Goal: Transaction & Acquisition: Purchase product/service

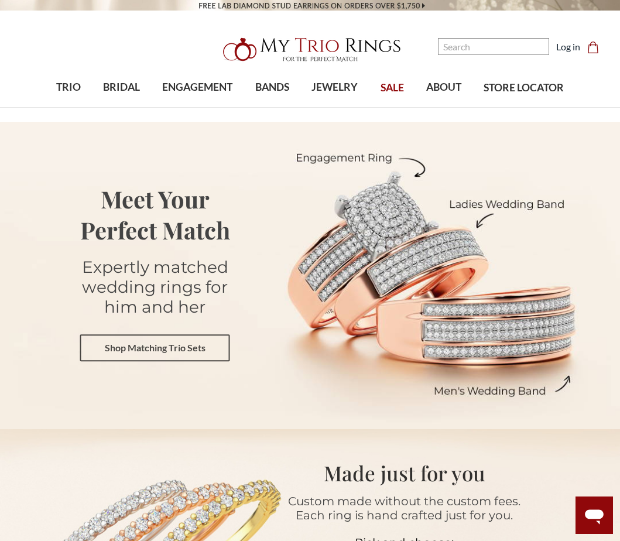
click at [183, 352] on link "Shop Matching Trio Sets" at bounding box center [155, 348] width 150 height 27
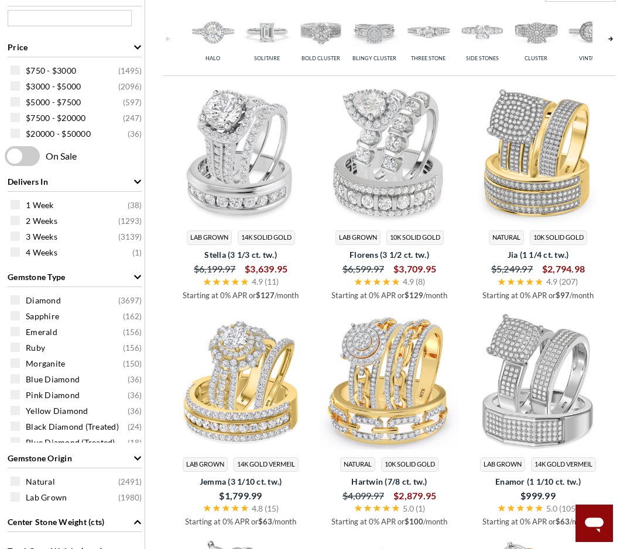
scroll to position [527, 0]
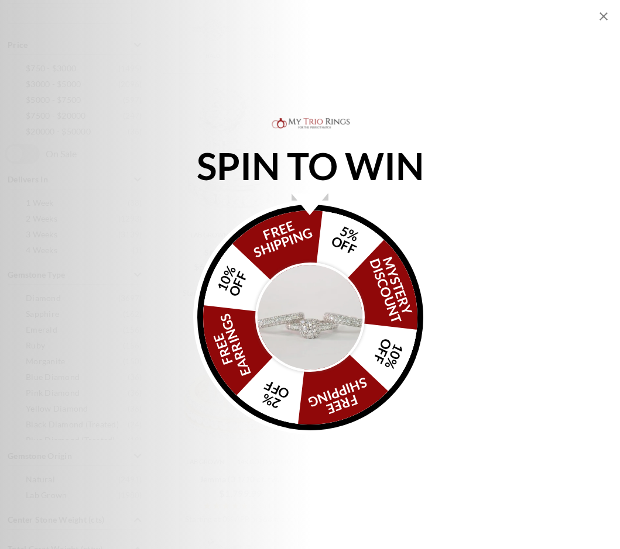
click at [599, 15] on icon "Close popup" at bounding box center [603, 16] width 14 height 14
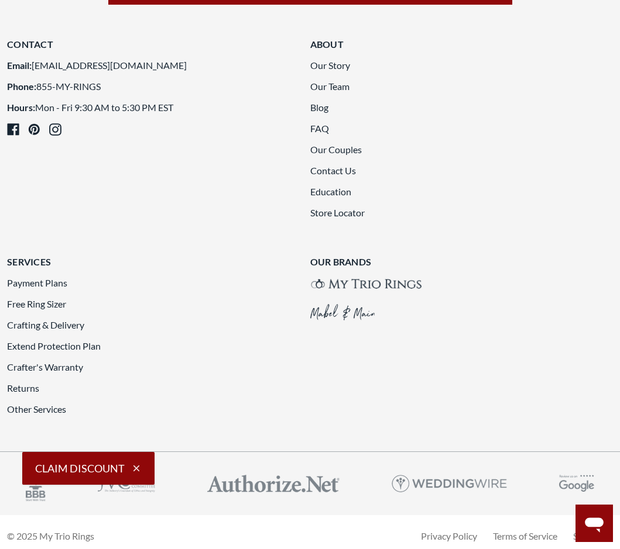
scroll to position [2399, 0]
drag, startPoint x: 227, startPoint y: 333, endPoint x: 203, endPoint y: 333, distance: 24.0
drag, startPoint x: 203, startPoint y: 333, endPoint x: 442, endPoint y: 501, distance: 291.9
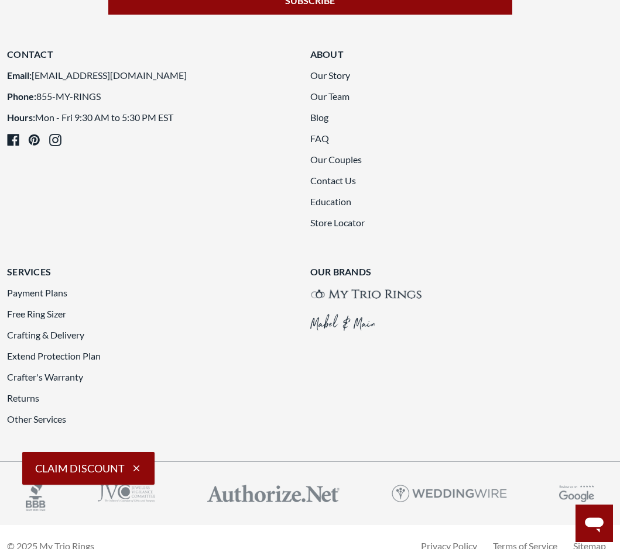
scroll to position [2409, 0]
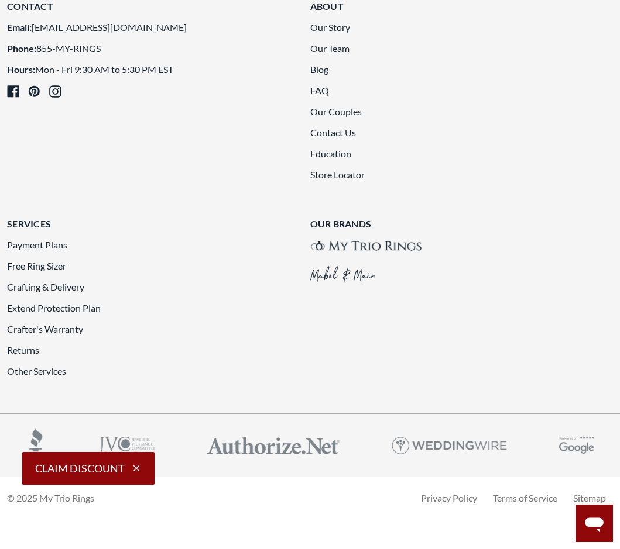
scroll to position [2409, 0]
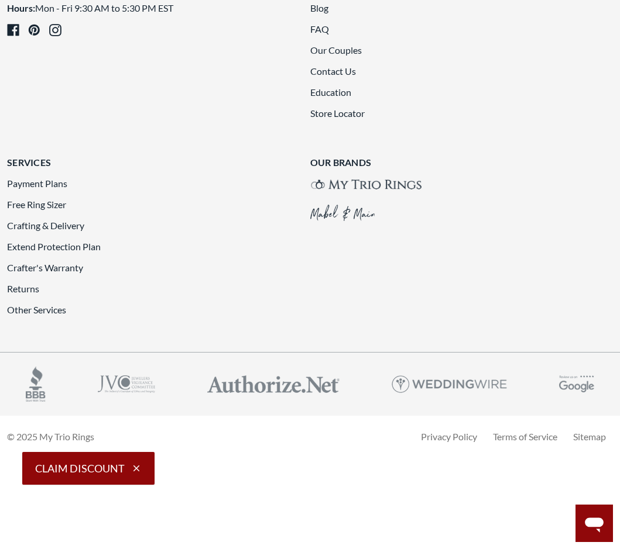
scroll to position [2643, 0]
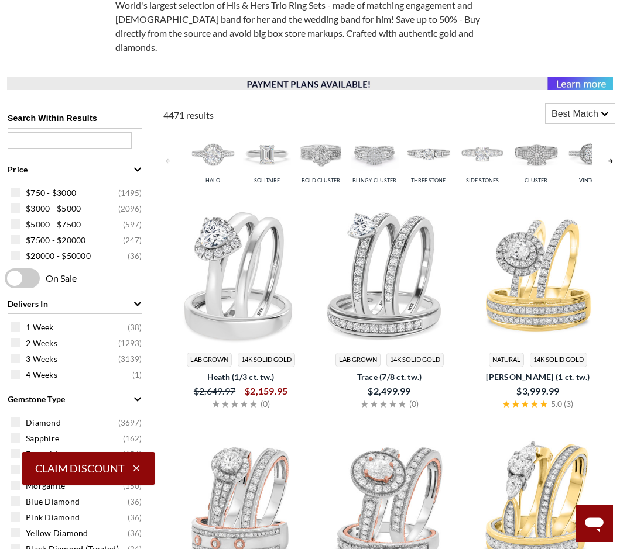
scroll to position [244, 0]
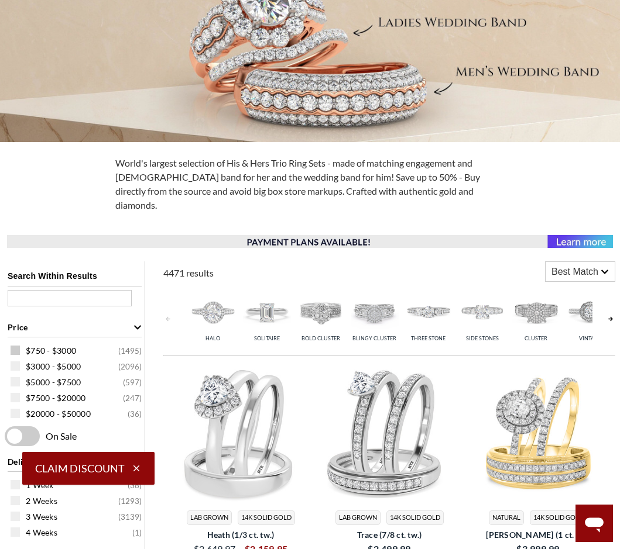
click at [16, 346] on span at bounding box center [15, 350] width 9 height 9
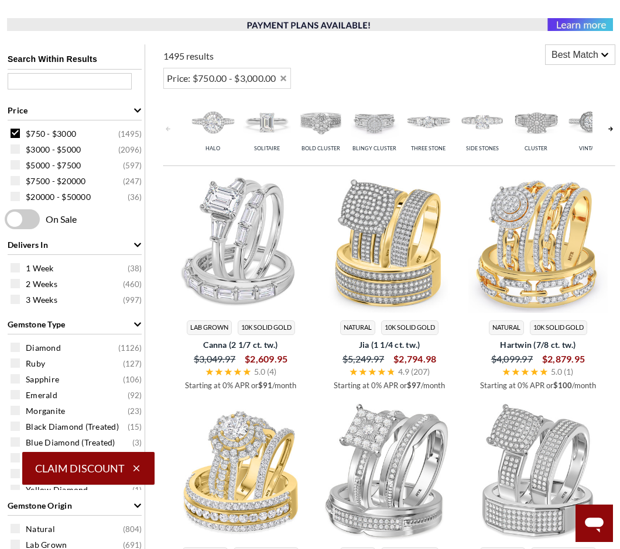
scroll to position [537, 0]
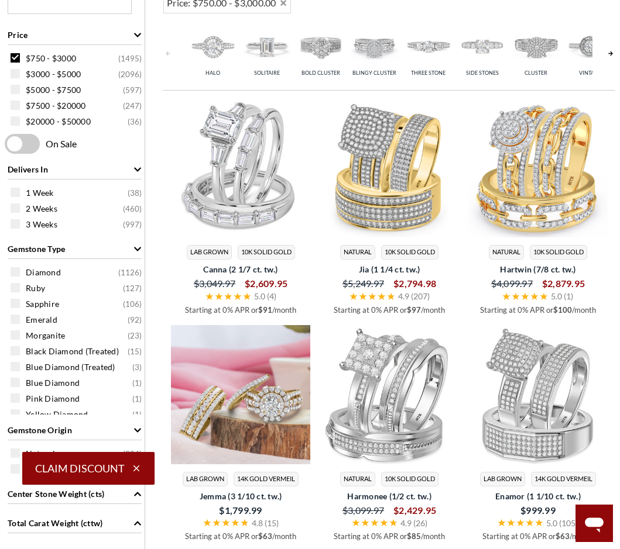
click at [264, 406] on img at bounding box center [240, 394] width 139 height 139
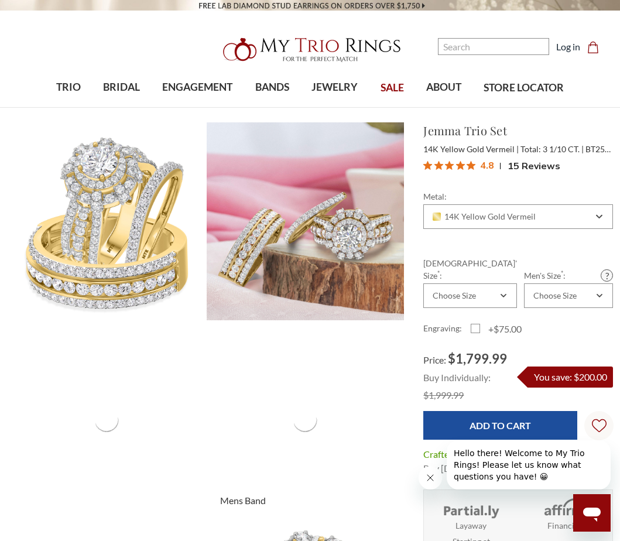
drag, startPoint x: 261, startPoint y: 399, endPoint x: 214, endPoint y: 410, distance: 48.7
drag, startPoint x: 214, startPoint y: 410, endPoint x: 153, endPoint y: 341, distance: 92.5
drag, startPoint x: 153, startPoint y: 341, endPoint x: 114, endPoint y: 383, distance: 57.5
click at [114, 383] on div "Product gallery" at bounding box center [107, 420] width 198 height 198
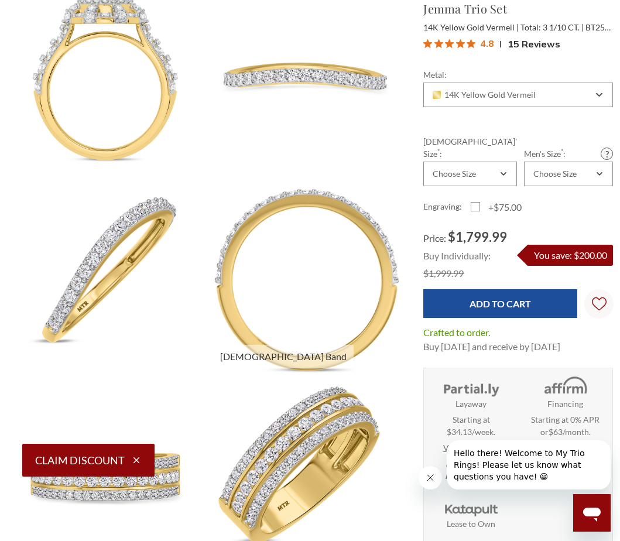
scroll to position [761, 0]
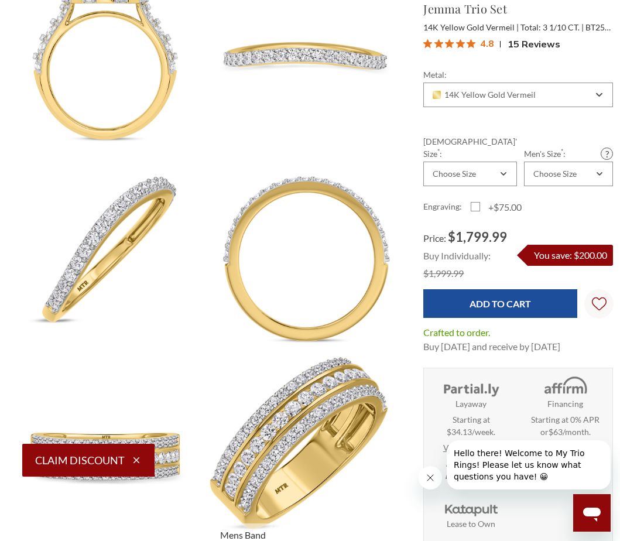
drag, startPoint x: 373, startPoint y: 398, endPoint x: 239, endPoint y: 441, distance: 140.6
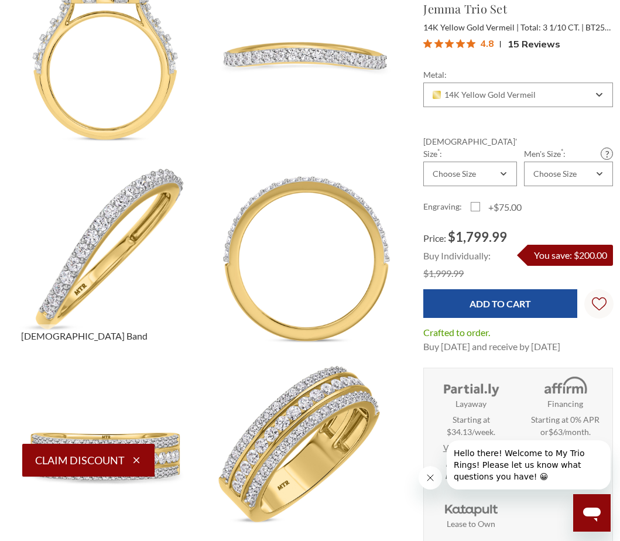
drag, startPoint x: 239, startPoint y: 441, endPoint x: 37, endPoint y: 175, distance: 333.6
click at [37, 175] on img at bounding box center [106, 255] width 217 height 217
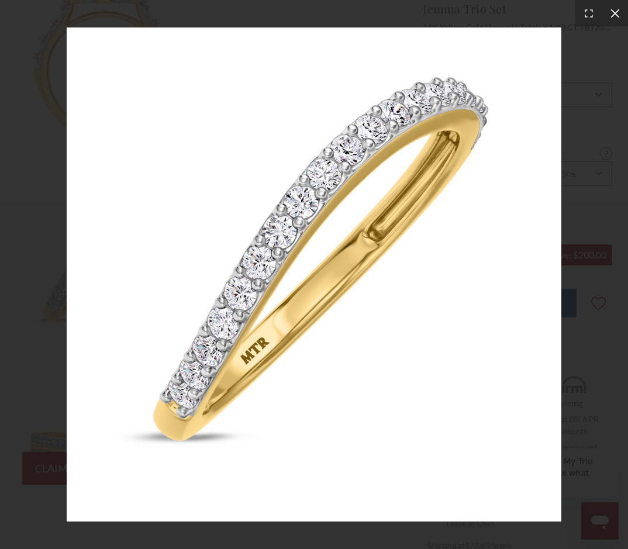
click at [619, 10] on icon at bounding box center [616, 14] width 12 height 12
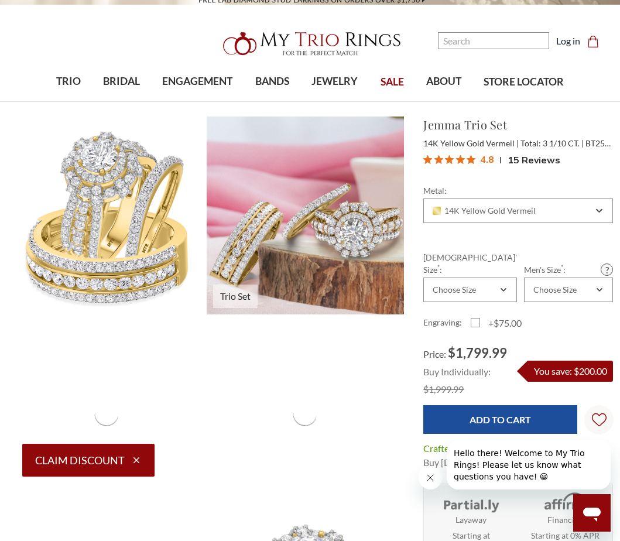
scroll to position [0, 0]
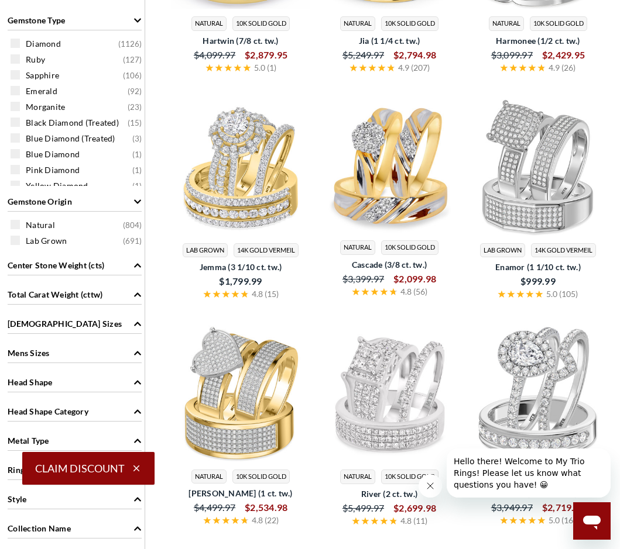
scroll to position [771, 0]
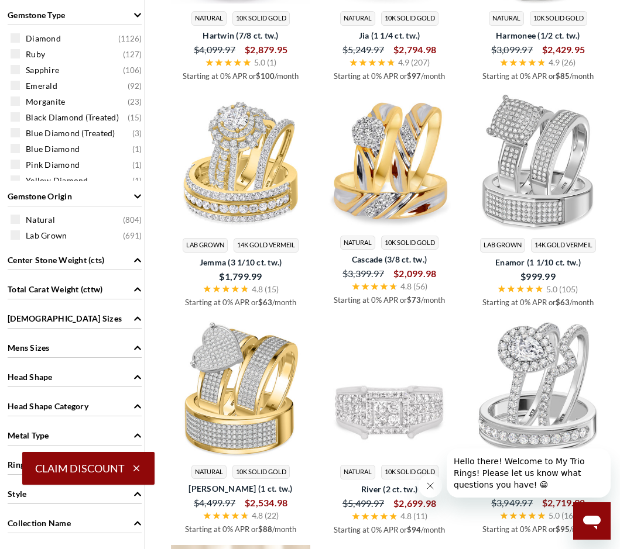
drag, startPoint x: 393, startPoint y: 387, endPoint x: 386, endPoint y: 398, distance: 12.8
click at [386, 398] on img at bounding box center [388, 387] width 139 height 139
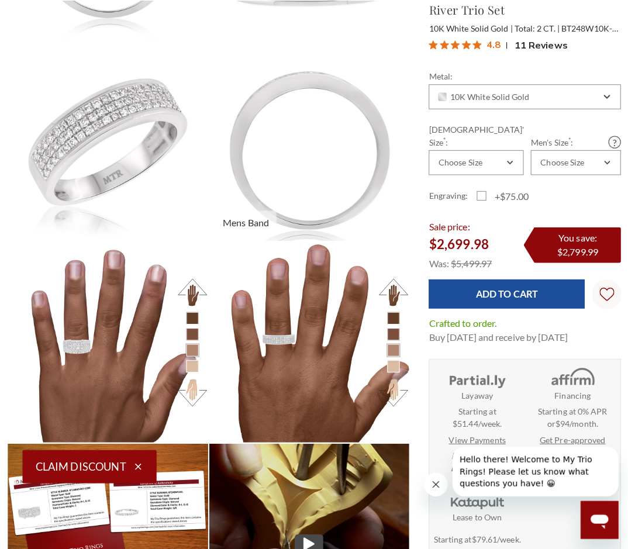
scroll to position [396, 597]
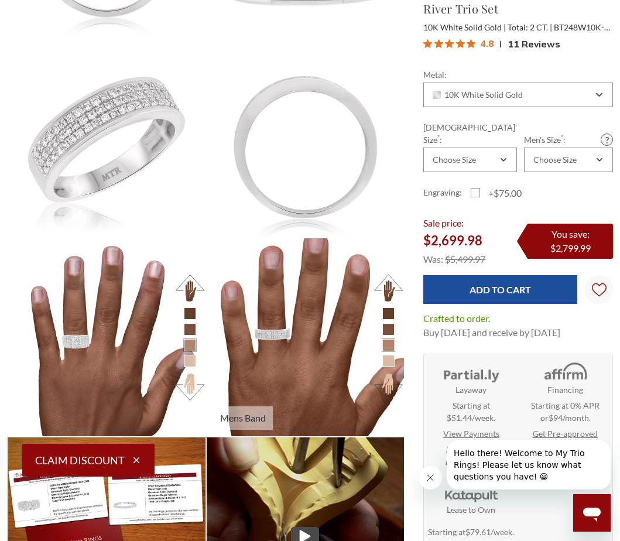
drag, startPoint x: 256, startPoint y: 273, endPoint x: 241, endPoint y: 253, distance: 24.6
click at [241, 253] on img at bounding box center [305, 336] width 217 height 217
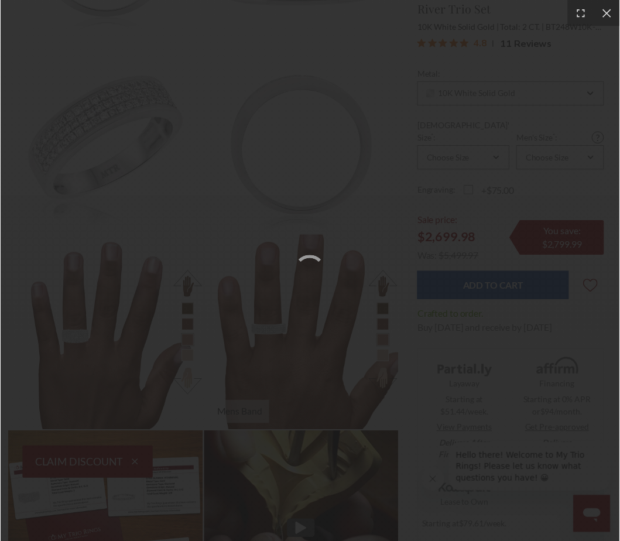
scroll to position [10, 10]
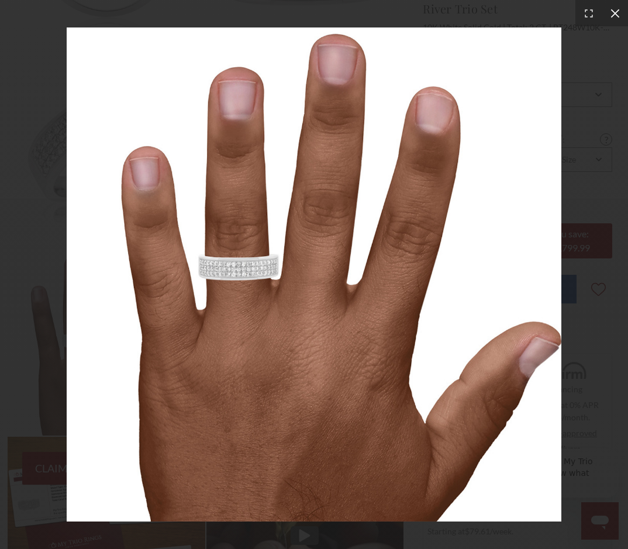
drag, startPoint x: 237, startPoint y: 335, endPoint x: 617, endPoint y: 8, distance: 501.2
click at [617, 8] on icon at bounding box center [616, 14] width 12 height 12
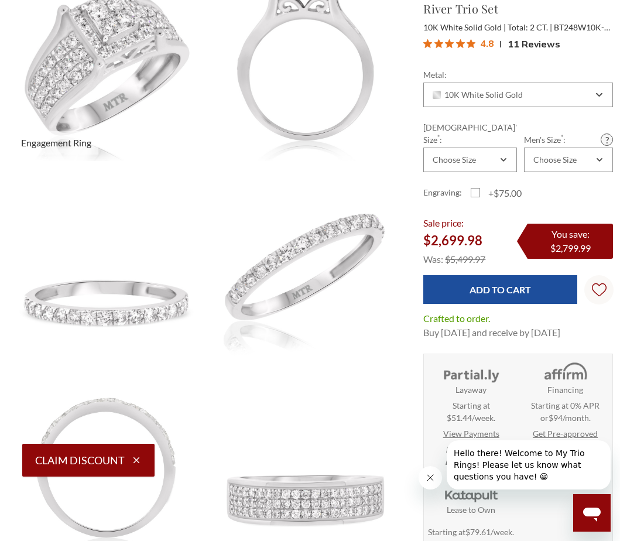
scroll to position [351, 0]
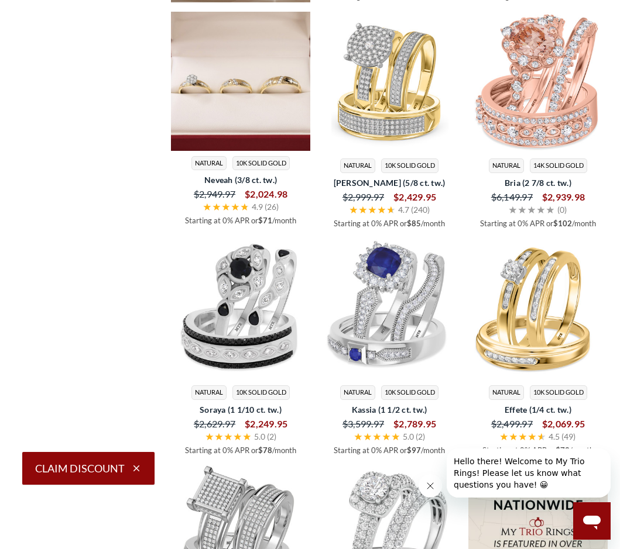
scroll to position [1824, 0]
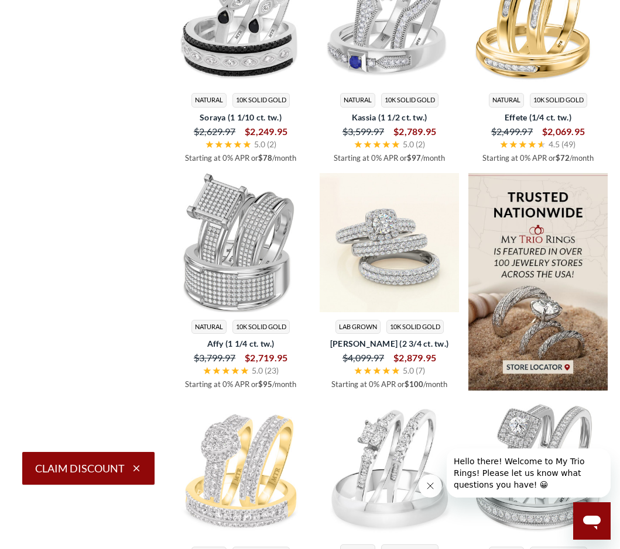
drag, startPoint x: 393, startPoint y: 219, endPoint x: 389, endPoint y: 206, distance: 13.9
click at [389, 206] on img at bounding box center [388, 242] width 139 height 139
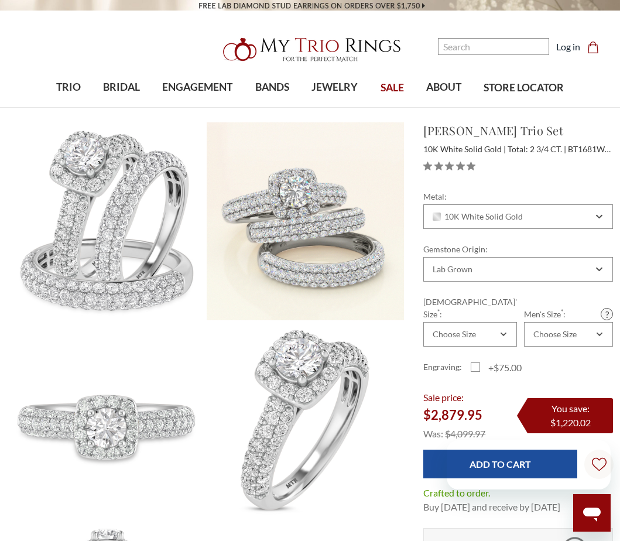
drag, startPoint x: 0, startPoint y: 0, endPoint x: 389, endPoint y: 206, distance: 440.2
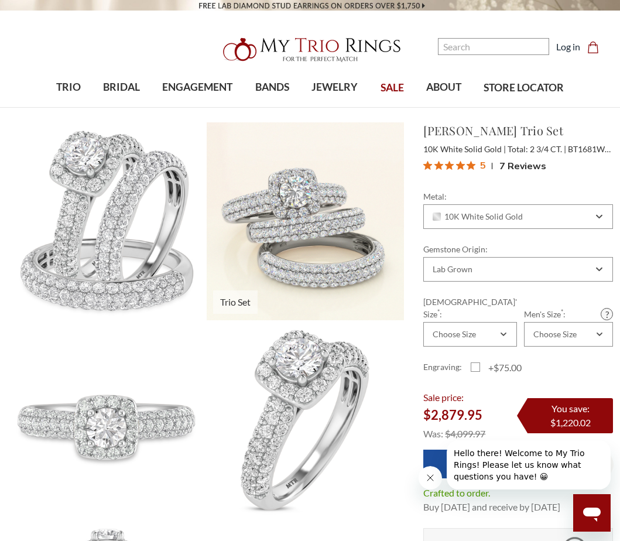
drag, startPoint x: 389, startPoint y: 206, endPoint x: 361, endPoint y: 180, distance: 38.5
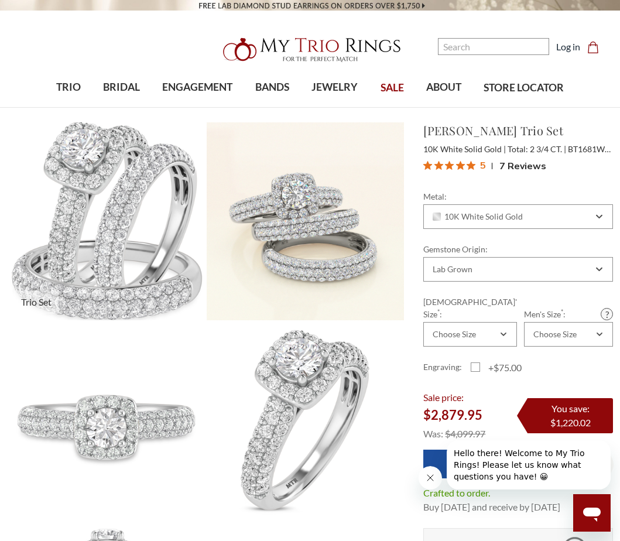
drag, startPoint x: 361, startPoint y: 180, endPoint x: 31, endPoint y: 181, distance: 330.0
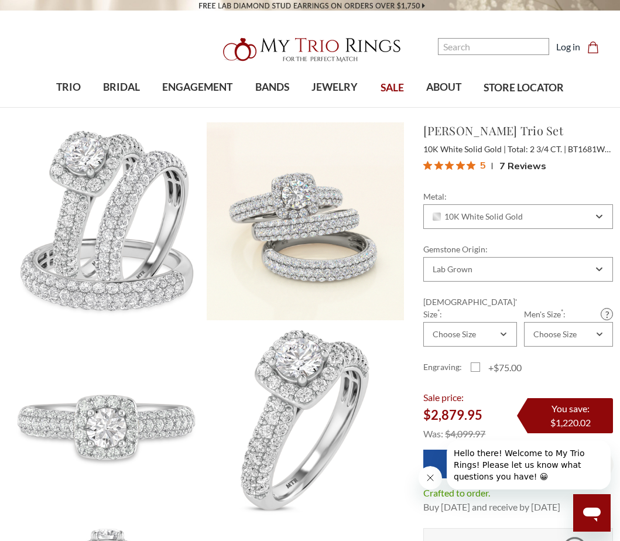
drag, startPoint x: 31, startPoint y: 181, endPoint x: 46, endPoint y: 39, distance: 142.3
drag, startPoint x: 44, startPoint y: 37, endPoint x: 47, endPoint y: 25, distance: 12.5
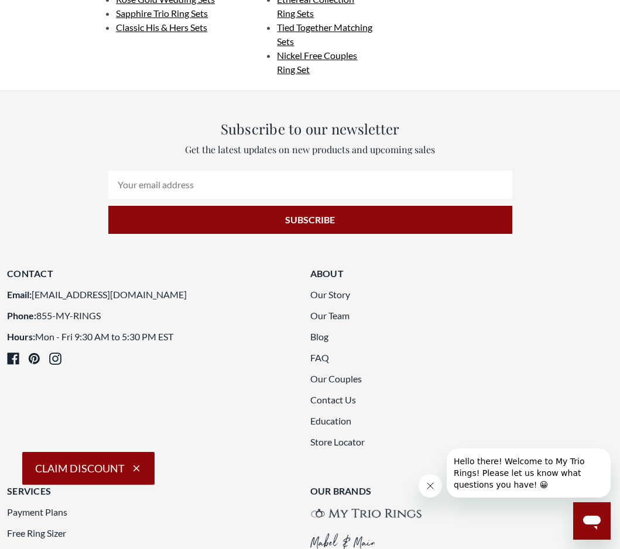
scroll to position [2584, 0]
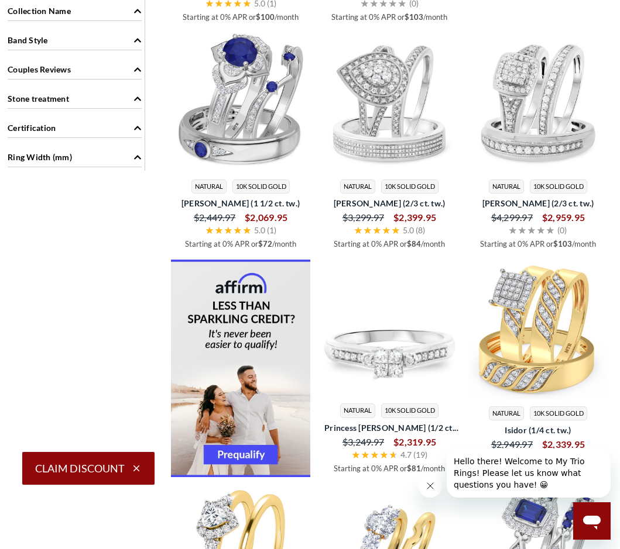
scroll to position [1297, 0]
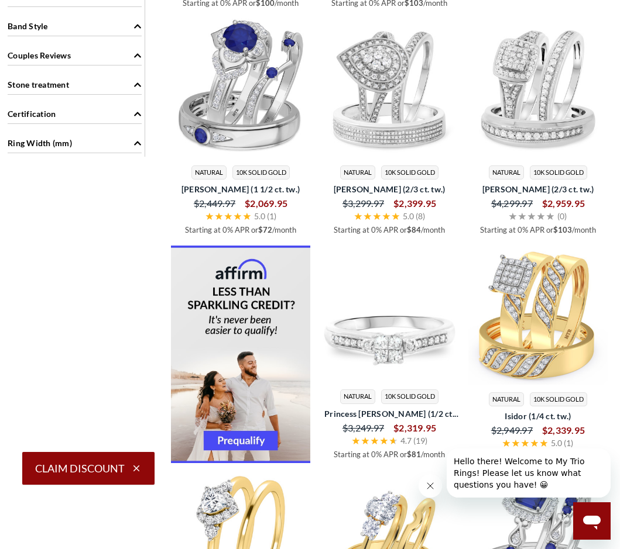
drag, startPoint x: 412, startPoint y: 335, endPoint x: 441, endPoint y: 357, distance: 36.3
click at [441, 357] on img at bounding box center [388, 315] width 139 height 139
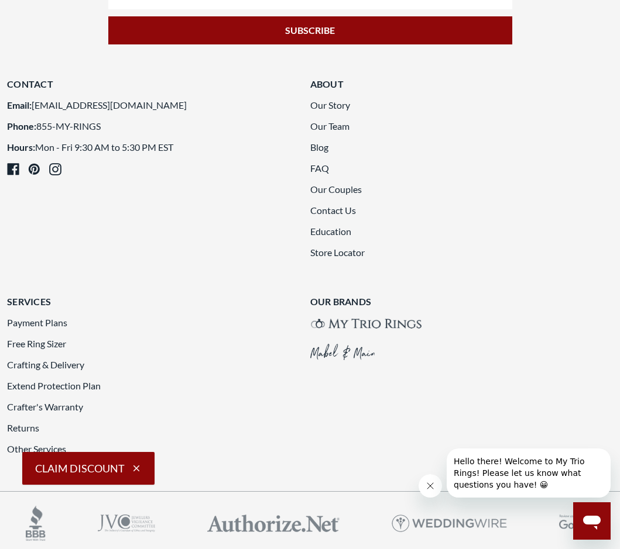
scroll to position [891, 0]
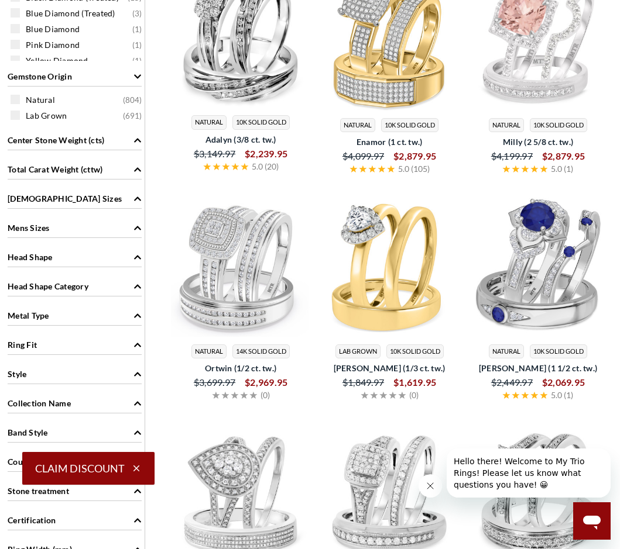
drag, startPoint x: 0, startPoint y: 0, endPoint x: 143, endPoint y: 352, distance: 379.7
click at [143, 352] on div "Search Within Results Price $750 - $3000 ( 1495 ) $3000 - $5000 ( 2096 ) $5000 …" at bounding box center [75, 540] width 140 height 1851
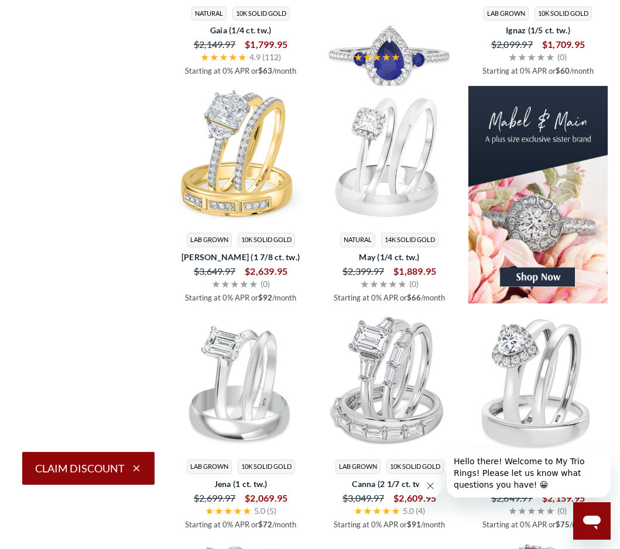
scroll to position [1885, 0]
